Goal: Task Accomplishment & Management: Manage account settings

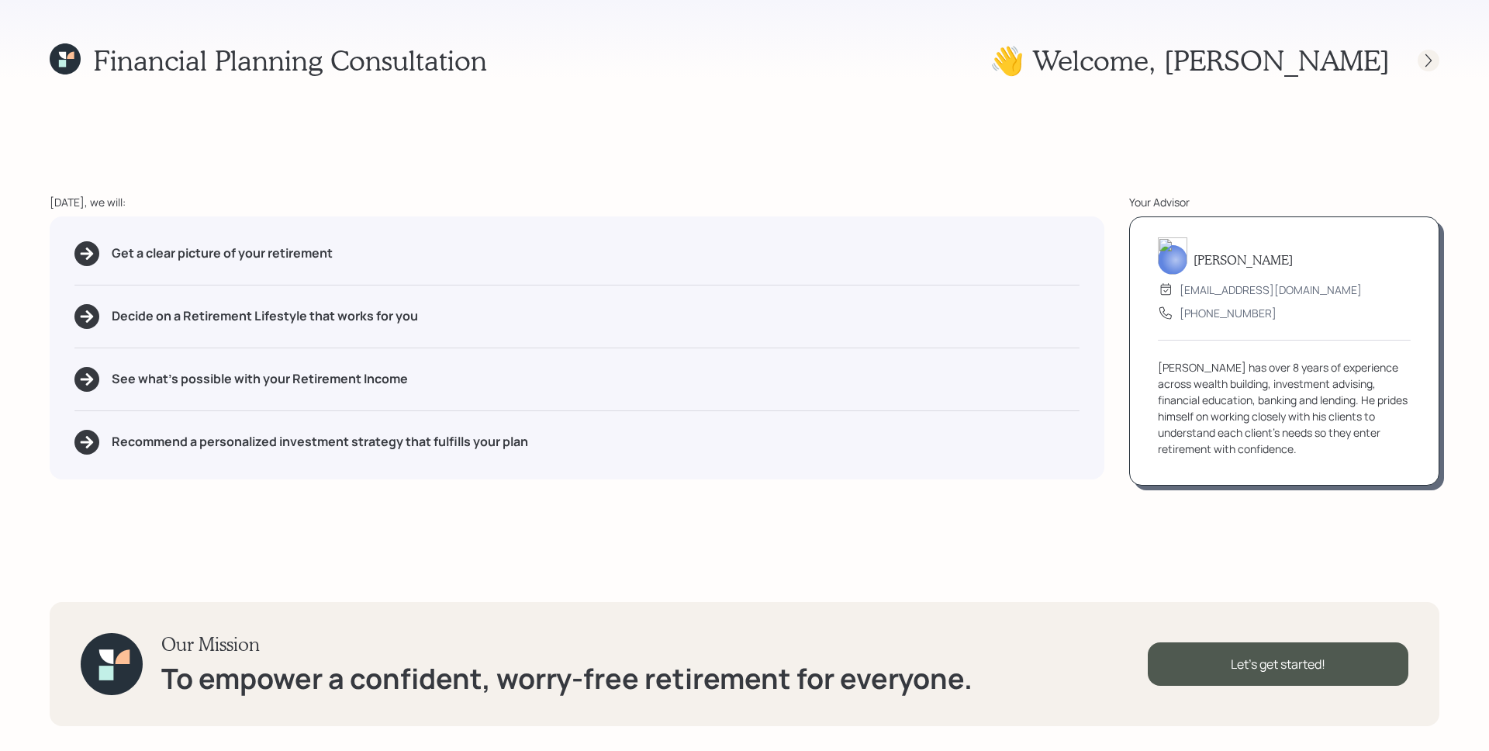
click at [1427, 57] on icon at bounding box center [1429, 61] width 16 height 16
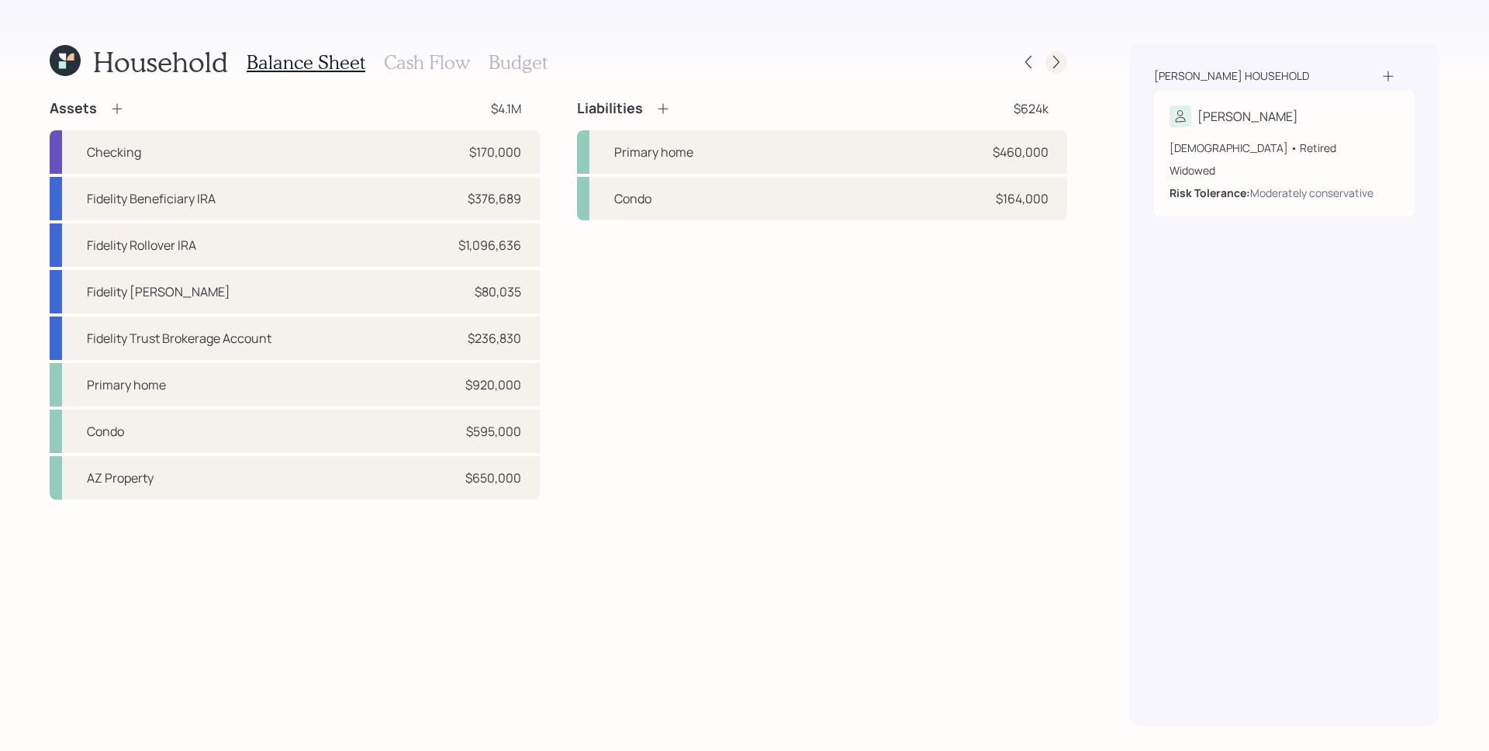
click at [1053, 61] on icon at bounding box center [1057, 62] width 16 height 16
